Goal: Information Seeking & Learning: Check status

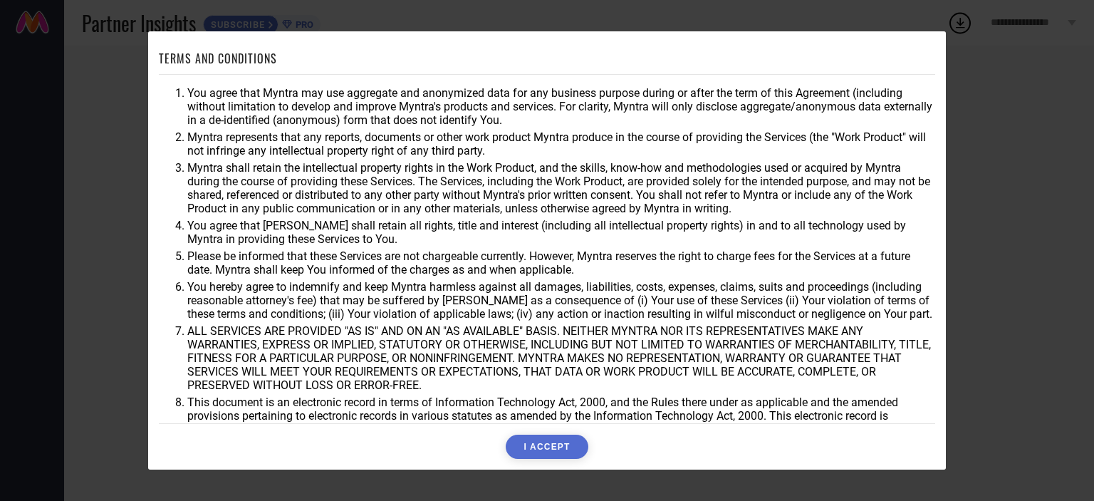
click at [581, 446] on button "I ACCEPT" at bounding box center [547, 446] width 82 height 24
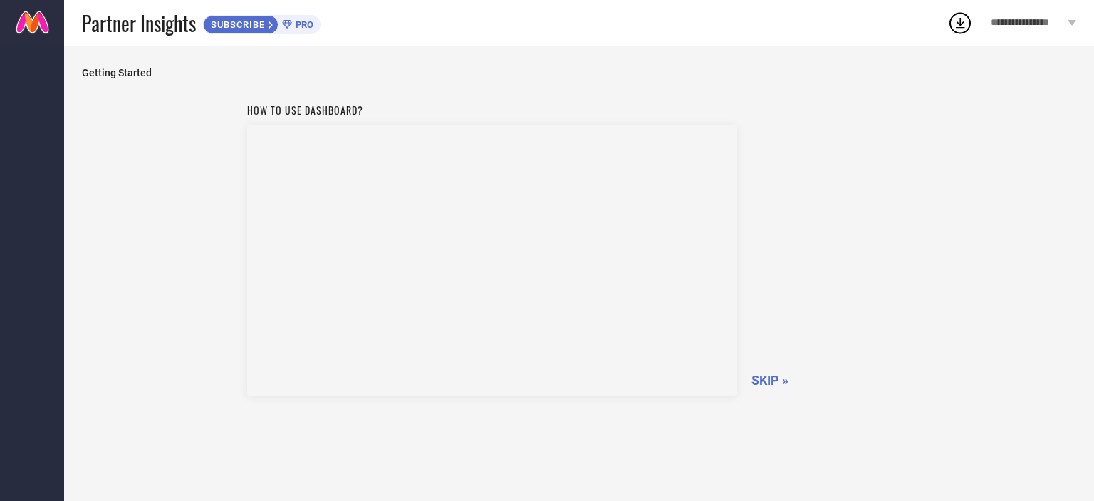
click at [775, 381] on span "SKIP »" at bounding box center [769, 379] width 37 height 15
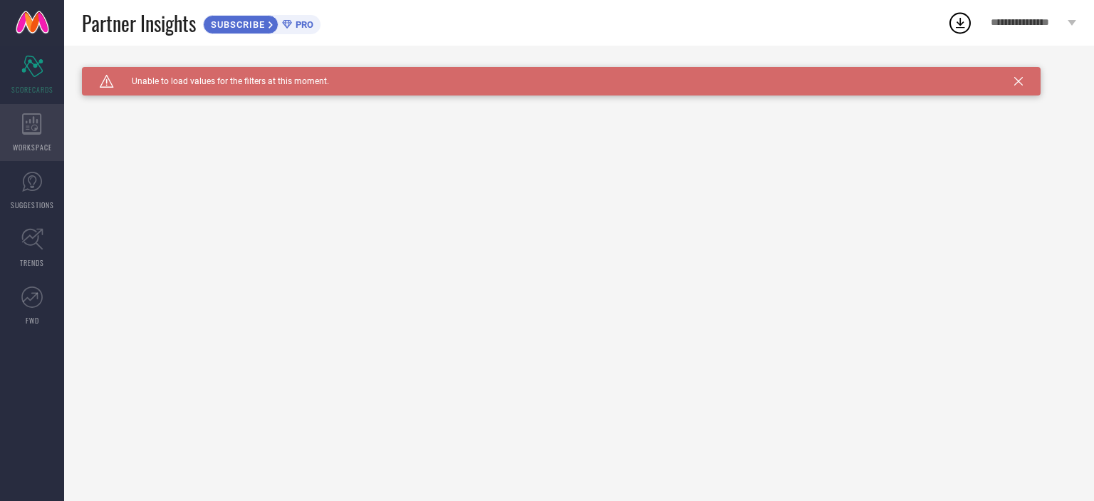
click at [26, 142] on span "WORKSPACE" at bounding box center [32, 147] width 39 height 11
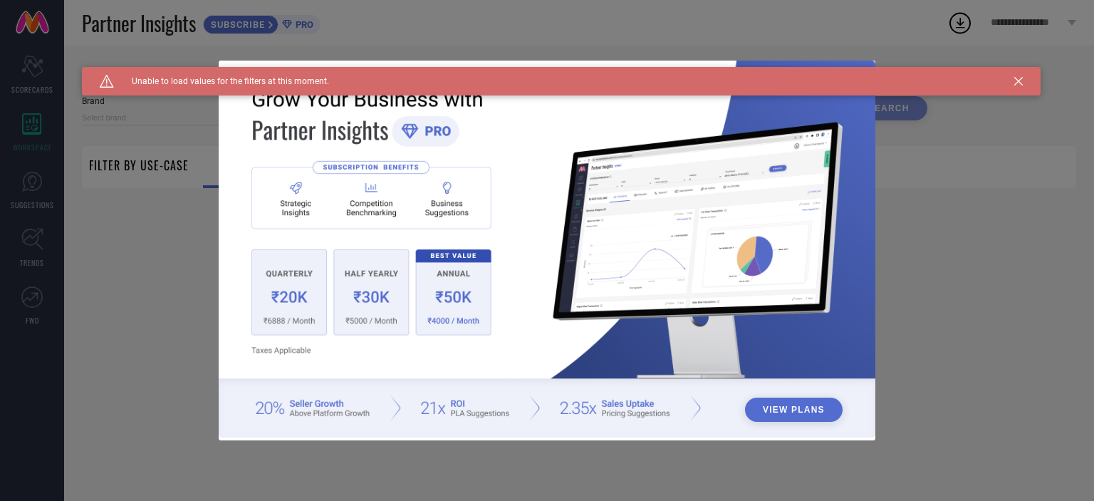
type input "1 STOP FASHION"
type input "All"
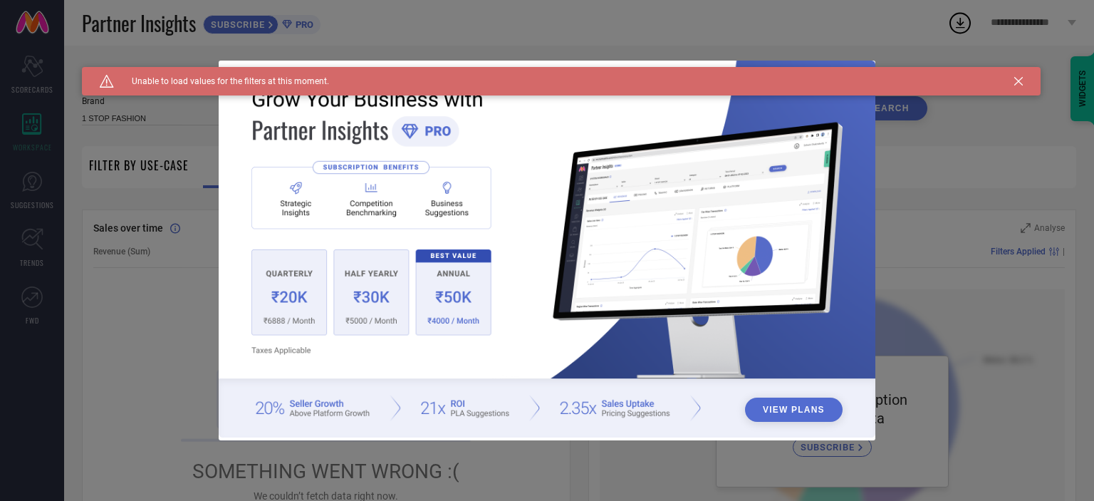
click at [1018, 75] on div "Caution Created with Sketch. Unable to load values for the filters at this mome…" at bounding box center [561, 81] width 958 height 28
click at [1019, 82] on icon at bounding box center [1018, 81] width 9 height 9
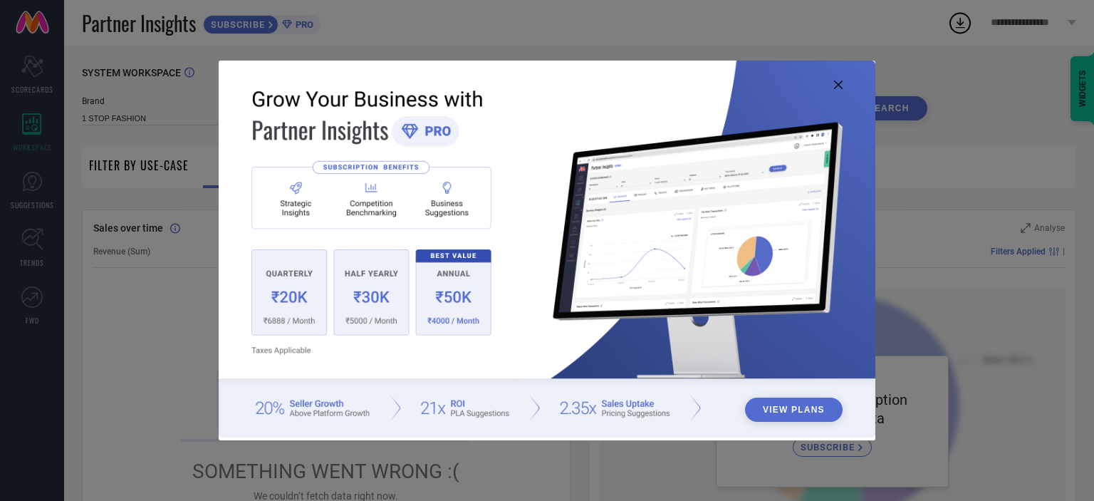
click at [837, 80] on icon at bounding box center [838, 84] width 9 height 9
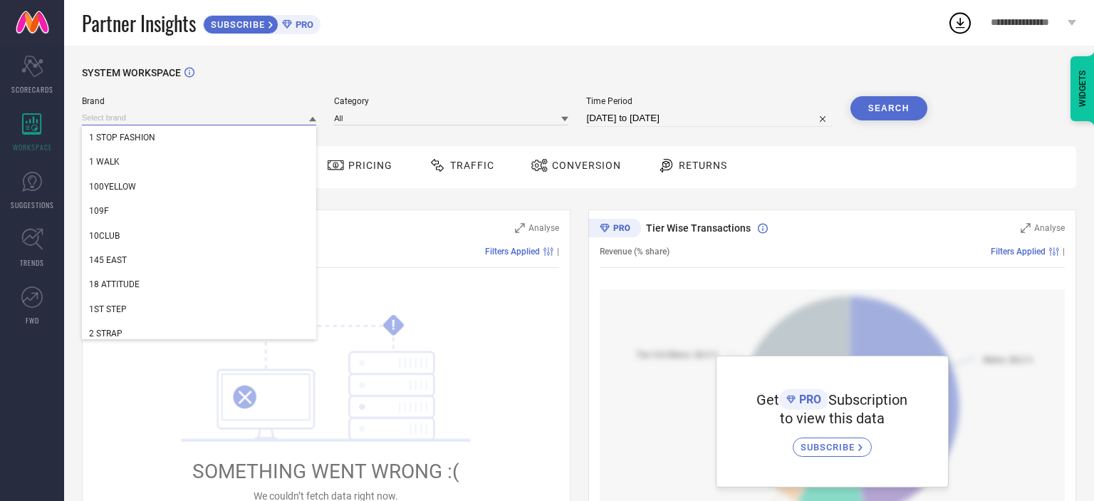
click at [157, 119] on input at bounding box center [199, 117] width 234 height 15
click at [365, 114] on input at bounding box center [451, 117] width 234 height 15
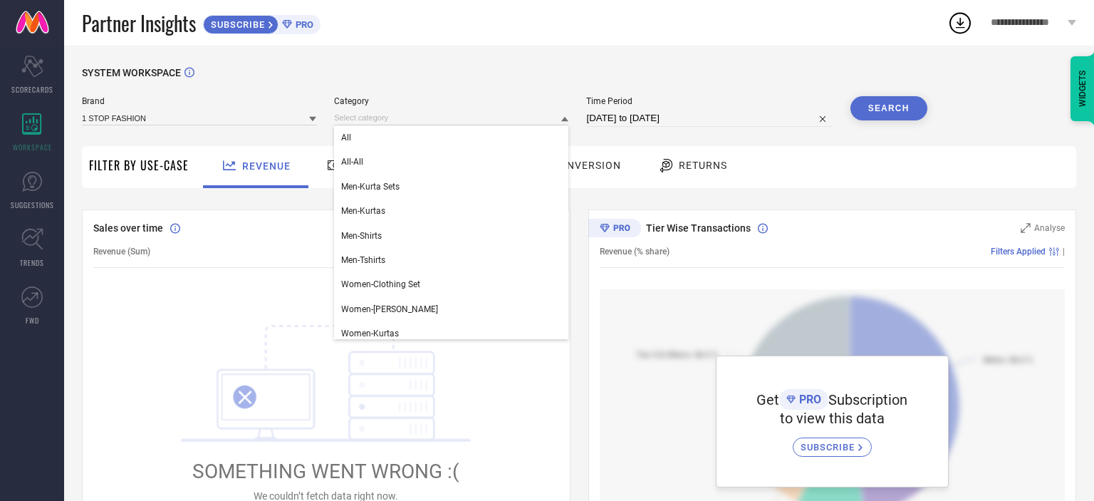
click at [647, 94] on div "SYSTEM WORKSPACE" at bounding box center [579, 81] width 994 height 29
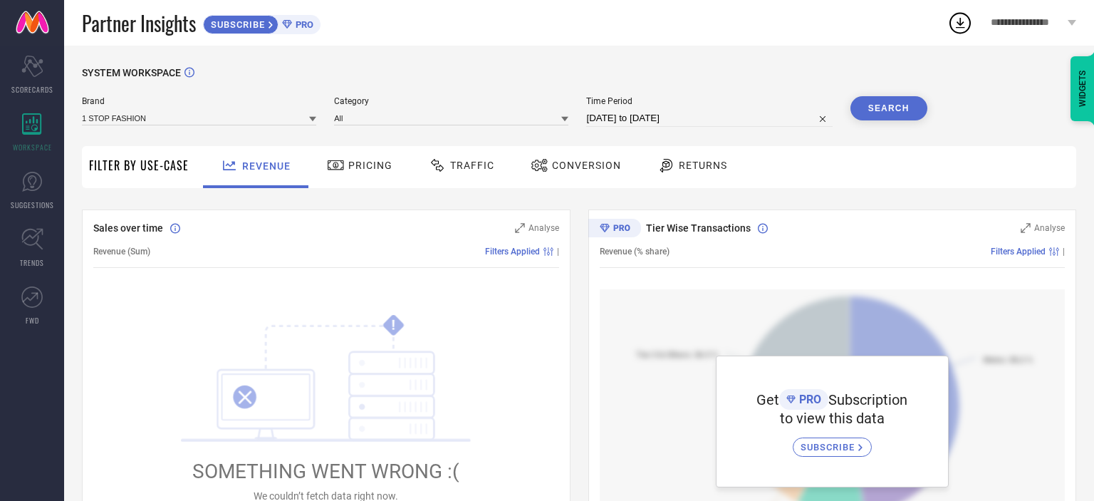
click at [886, 106] on button "Search" at bounding box center [888, 108] width 77 height 24
click at [658, 118] on input "[DATE] to [DATE]" at bounding box center [709, 118] width 246 height 17
select select "6"
select select "2025"
select select "7"
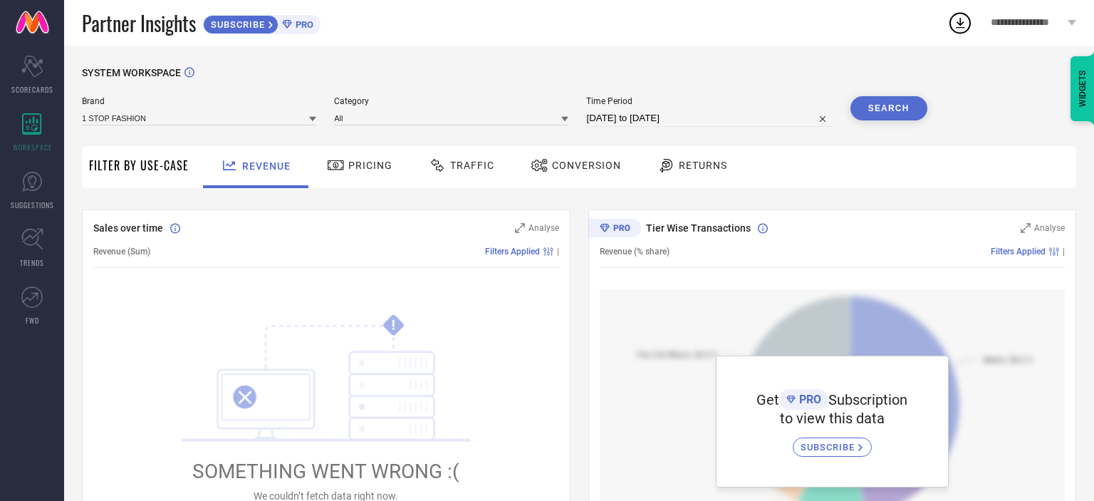
select select "2025"
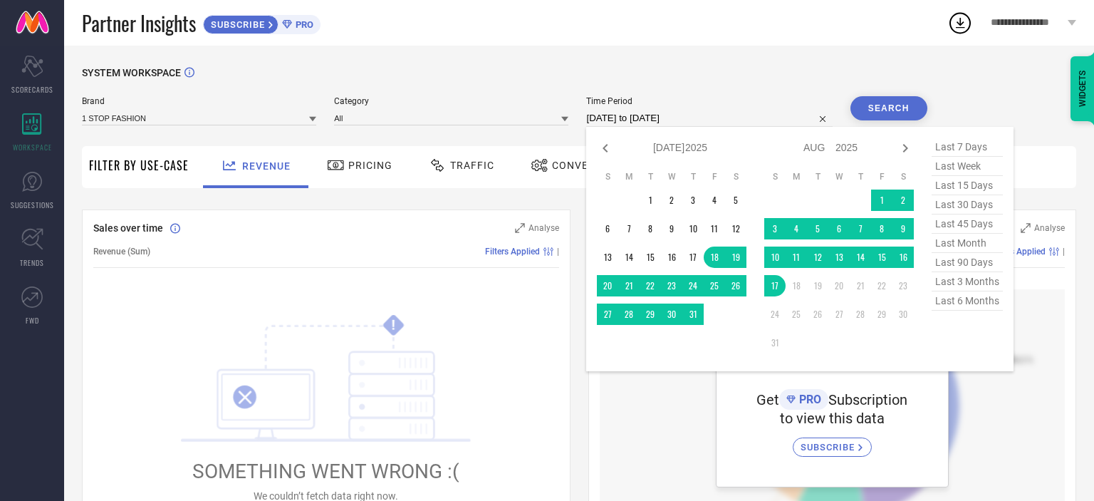
click at [878, 109] on button "Search" at bounding box center [888, 108] width 77 height 24
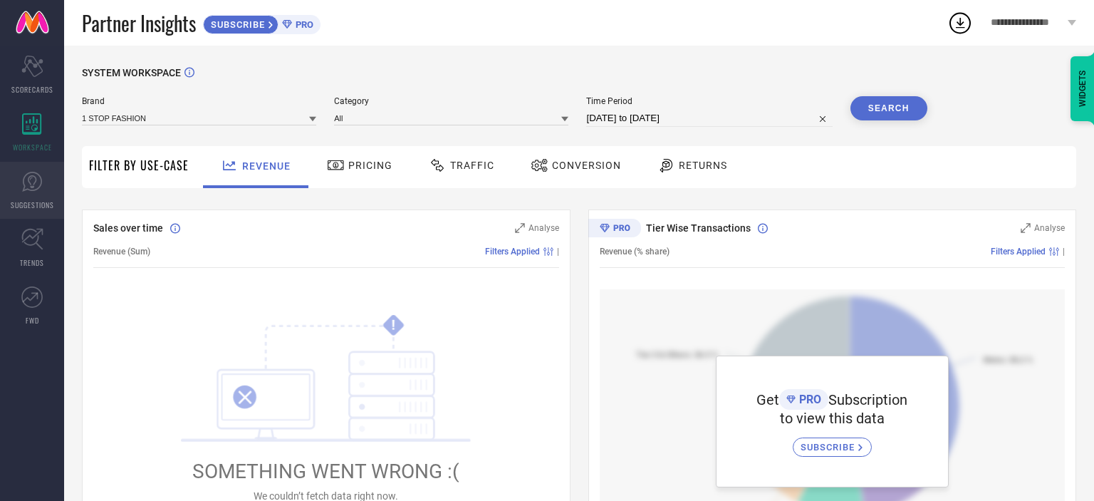
click at [31, 182] on icon at bounding box center [31, 181] width 21 height 21
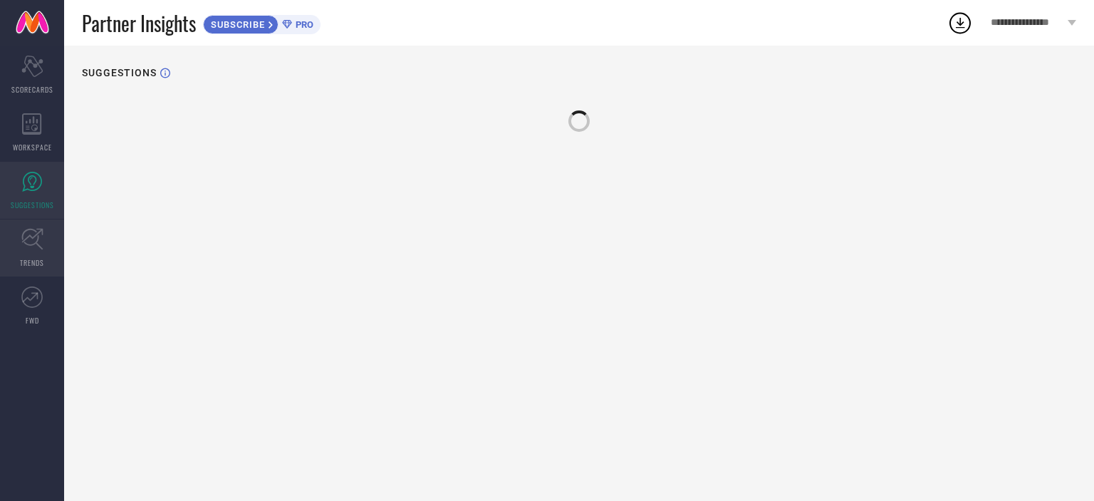
click at [26, 243] on icon at bounding box center [31, 239] width 21 height 21
